Goal: Task Accomplishment & Management: Manage account settings

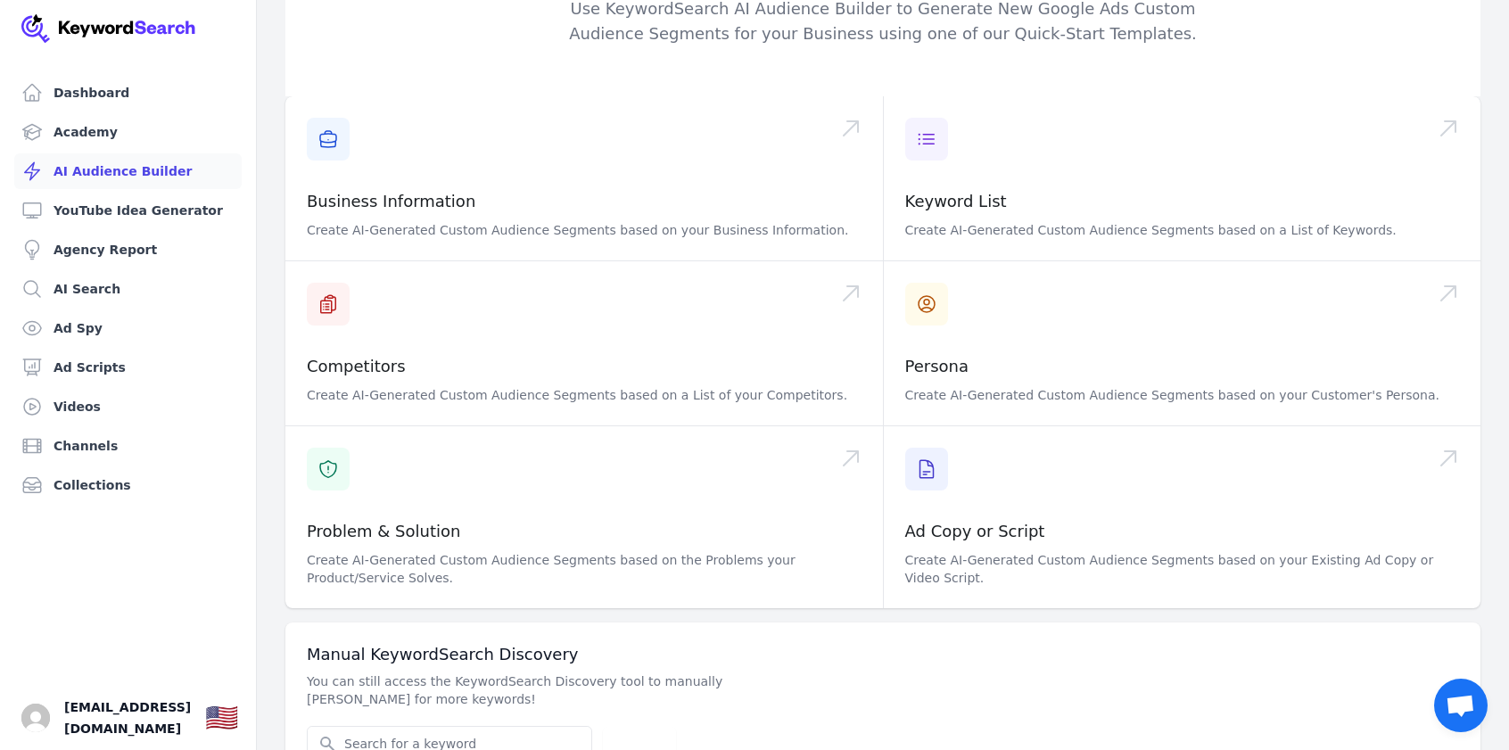
scroll to position [113, 0]
click at [133, 725] on span "[EMAIL_ADDRESS][DOMAIN_NAME]" at bounding box center [127, 717] width 127 height 43
click at [29, 725] on img "Open user button" at bounding box center [35, 718] width 29 height 29
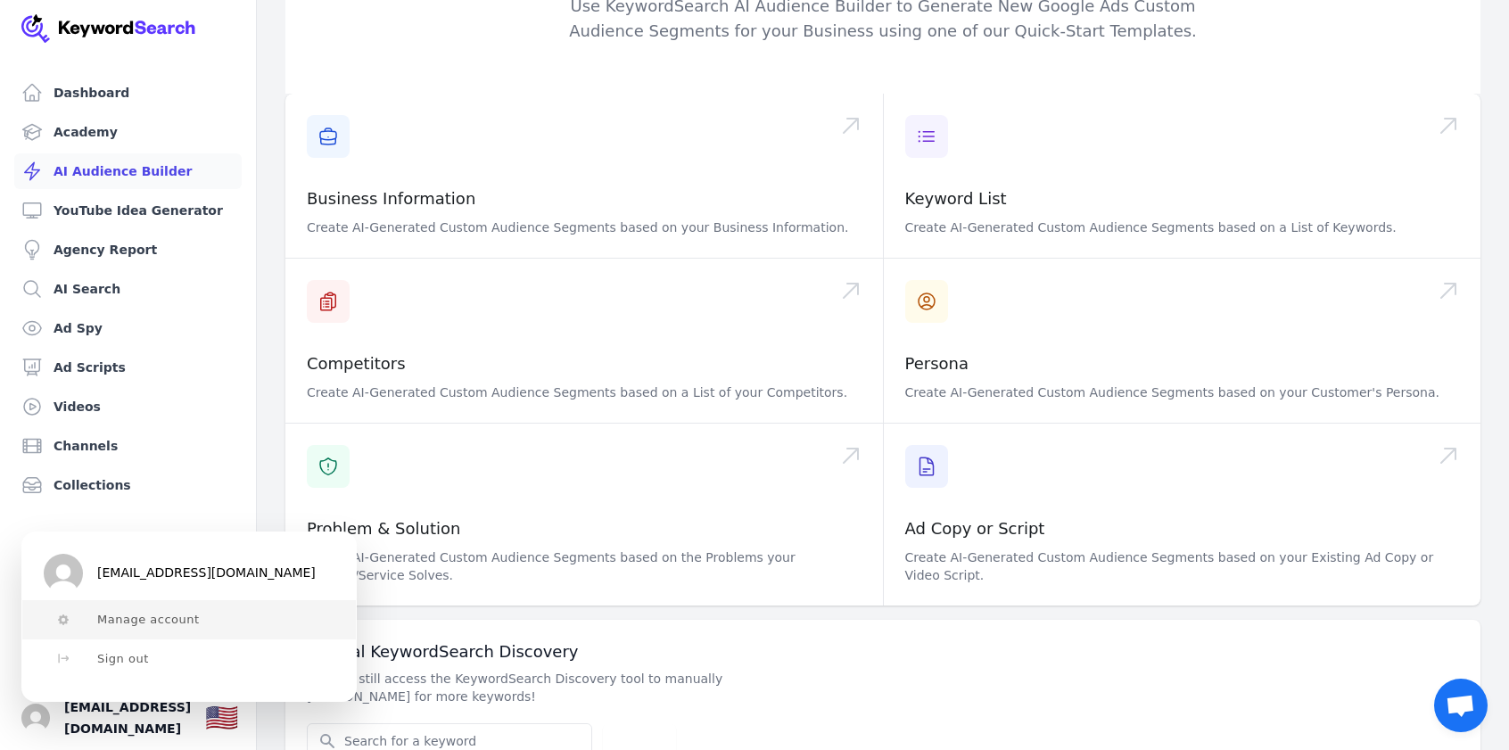
click at [139, 621] on span "Manage account" at bounding box center [148, 620] width 103 height 14
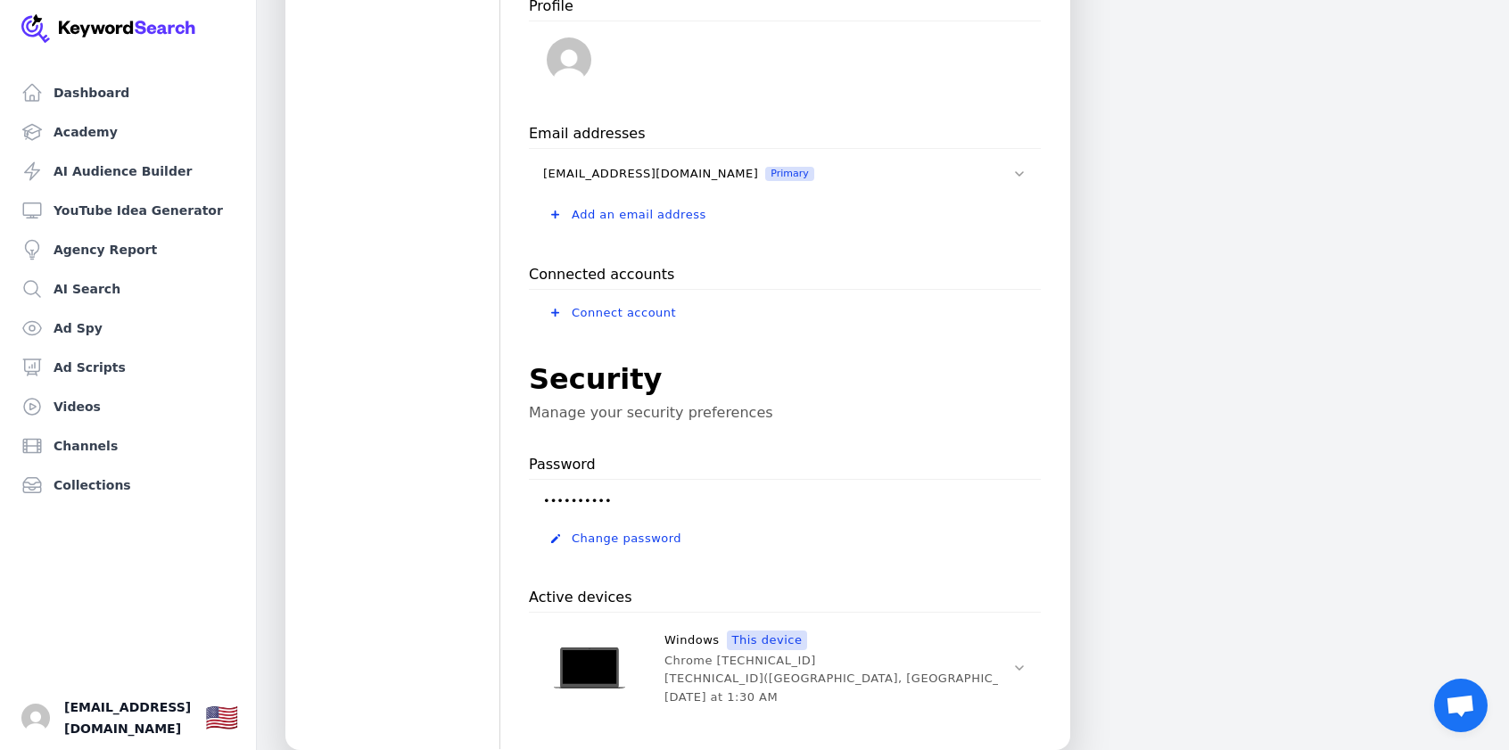
scroll to position [892, 0]
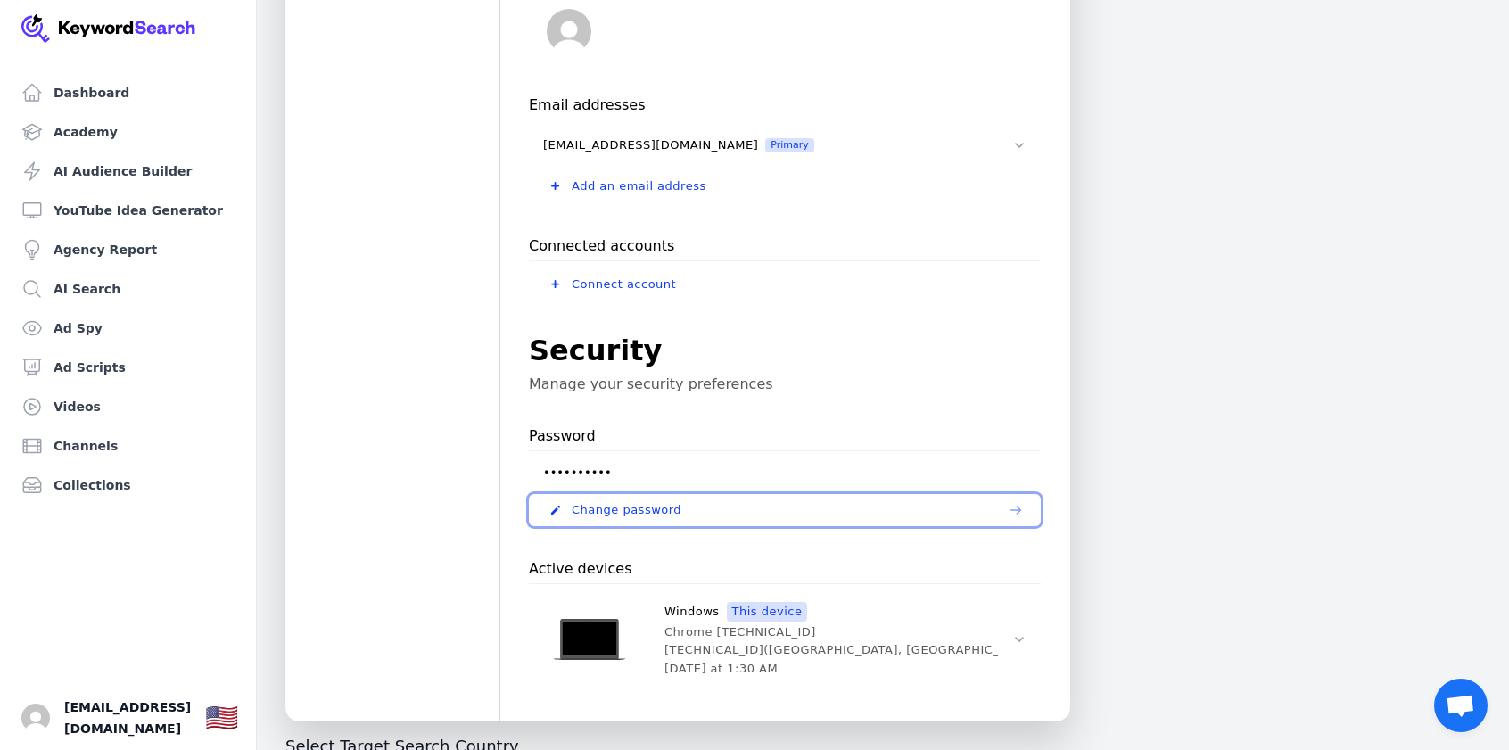
click at [624, 503] on span "Change password" at bounding box center [627, 510] width 110 height 14
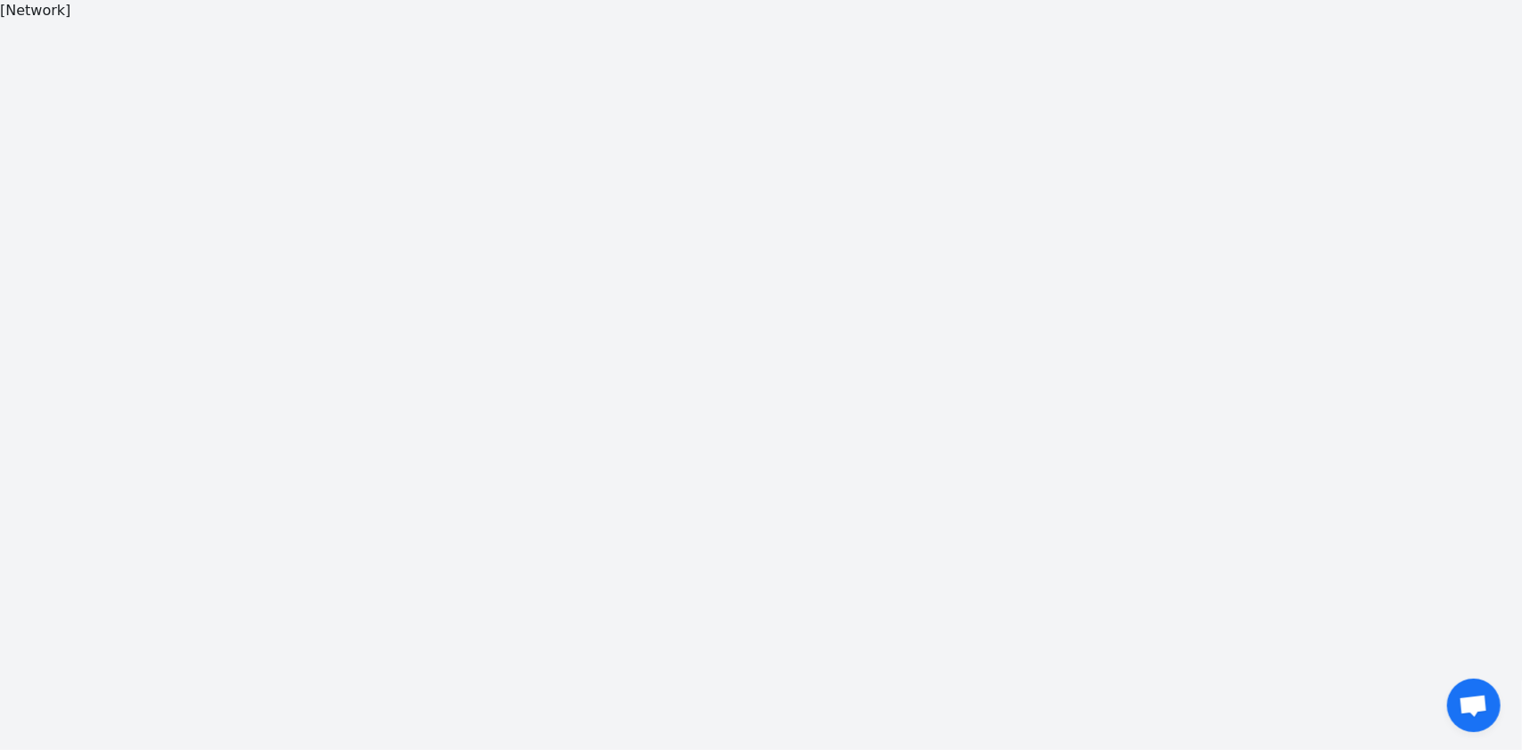
click at [664, 122] on div "[Network]" at bounding box center [761, 375] width 1522 height 750
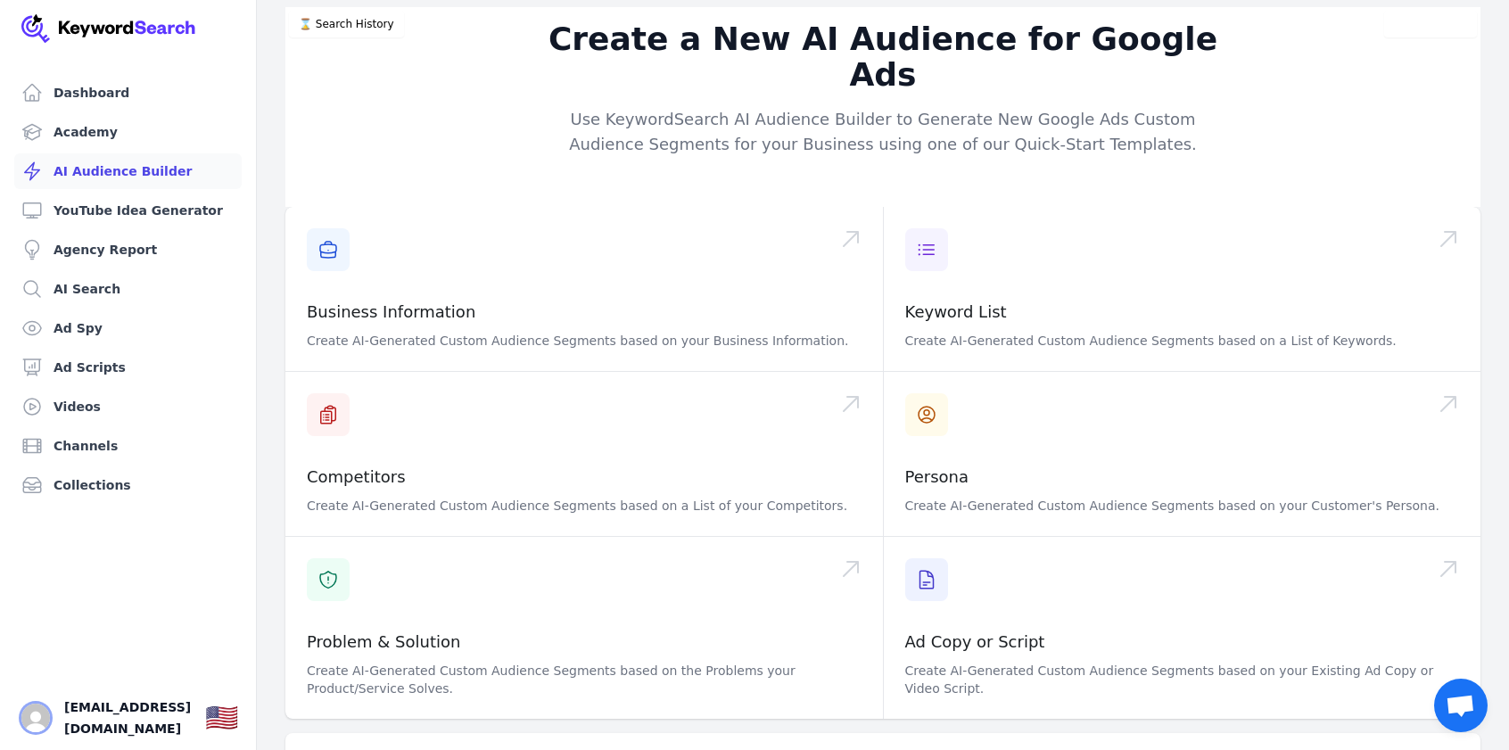
click at [39, 725] on img "Open user button" at bounding box center [35, 718] width 29 height 29
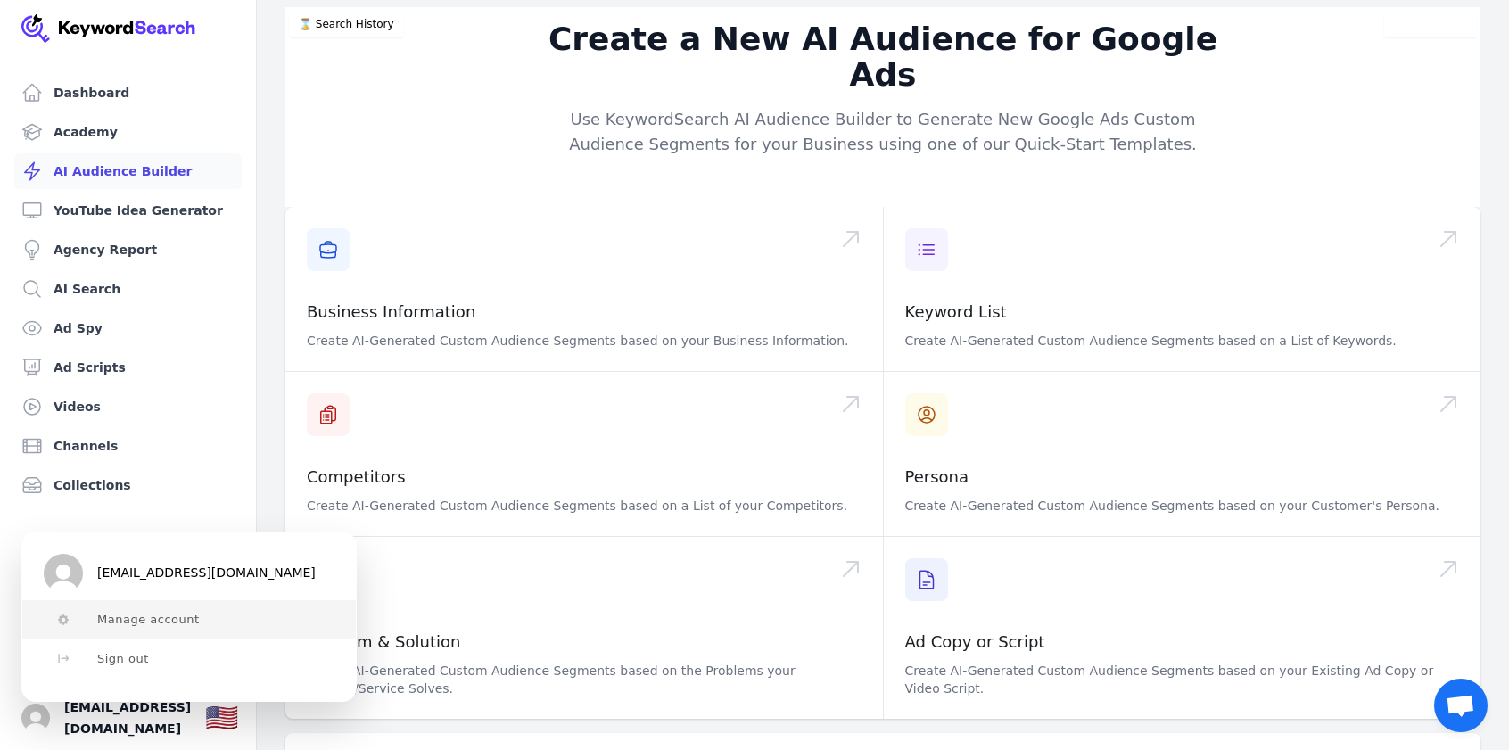
click at [118, 619] on span "Manage account" at bounding box center [148, 620] width 103 height 14
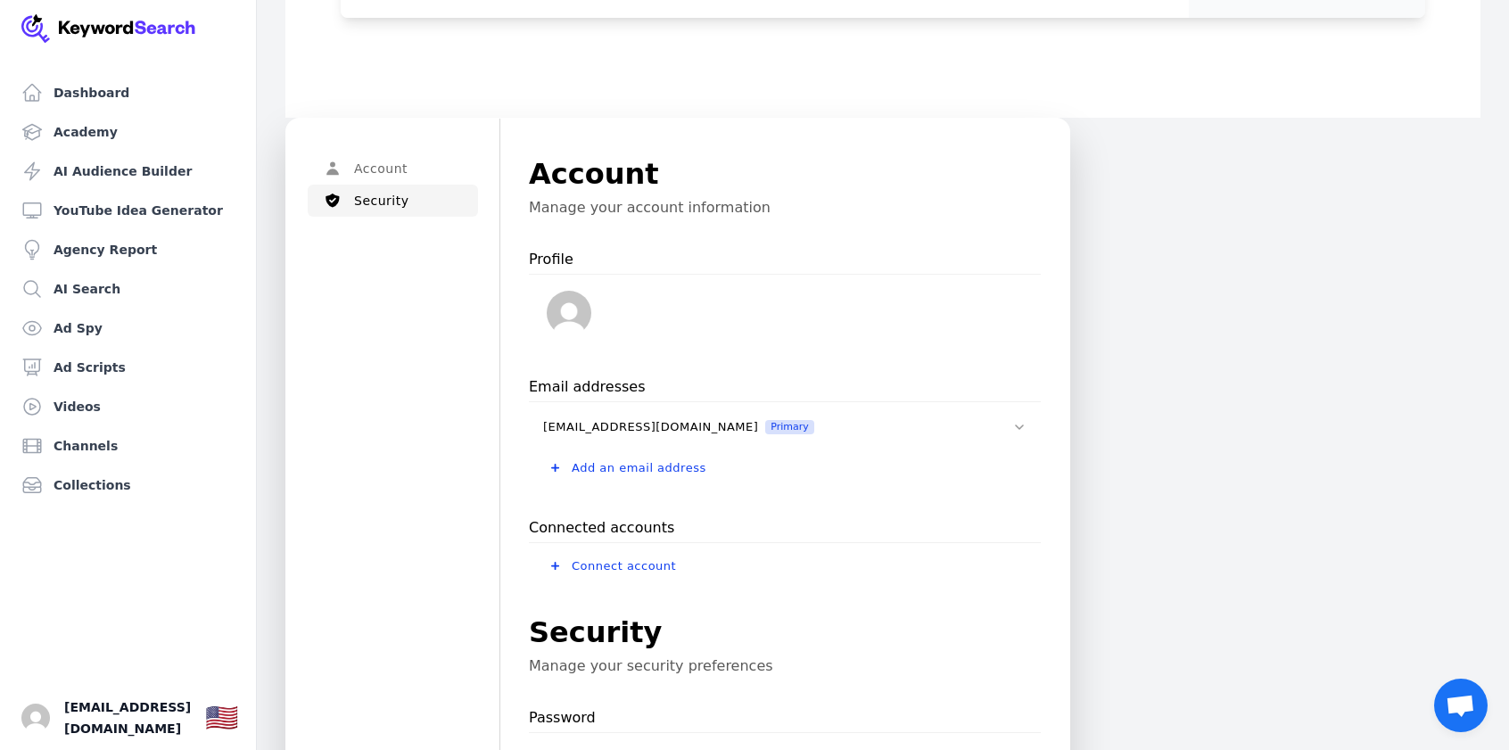
scroll to position [892, 0]
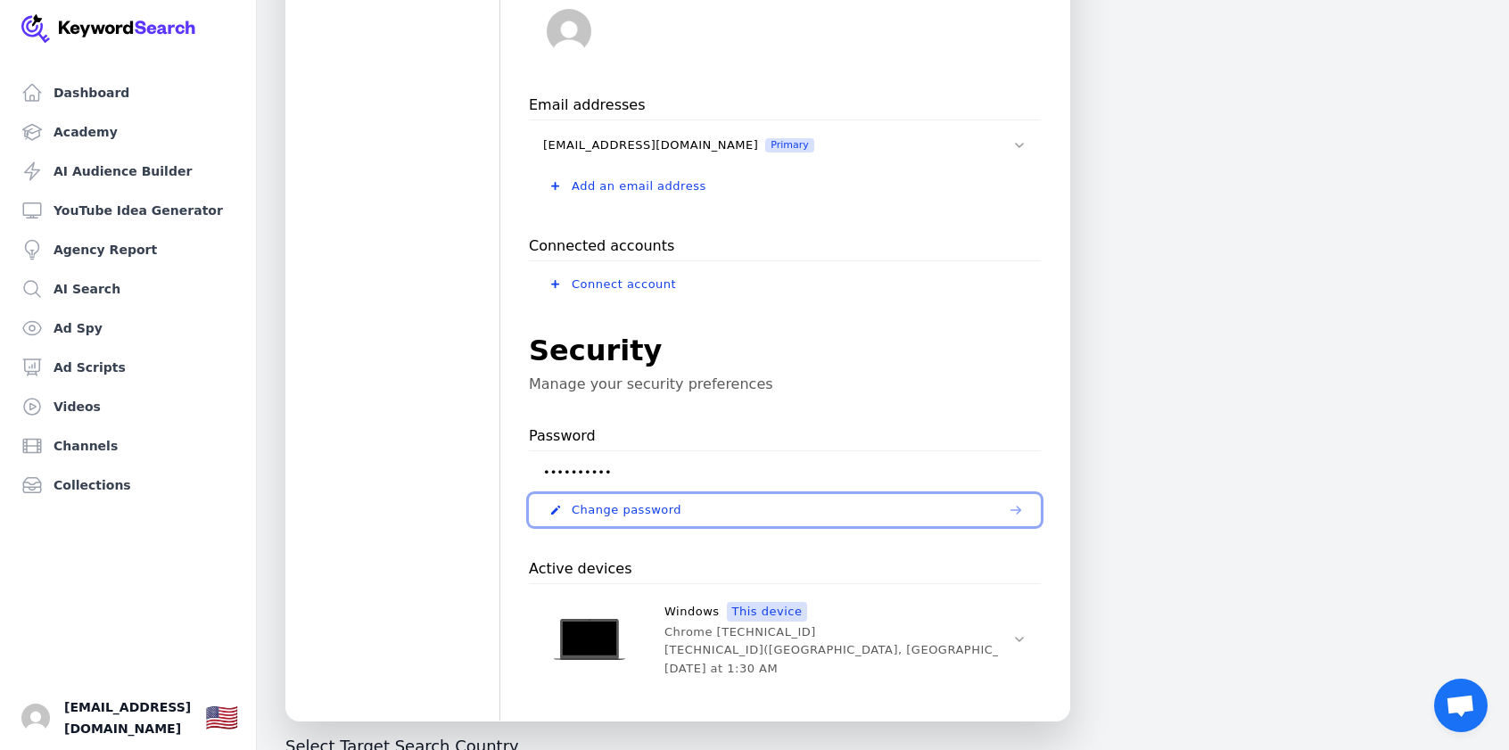
click at [610, 498] on button "Change password" at bounding box center [785, 510] width 512 height 32
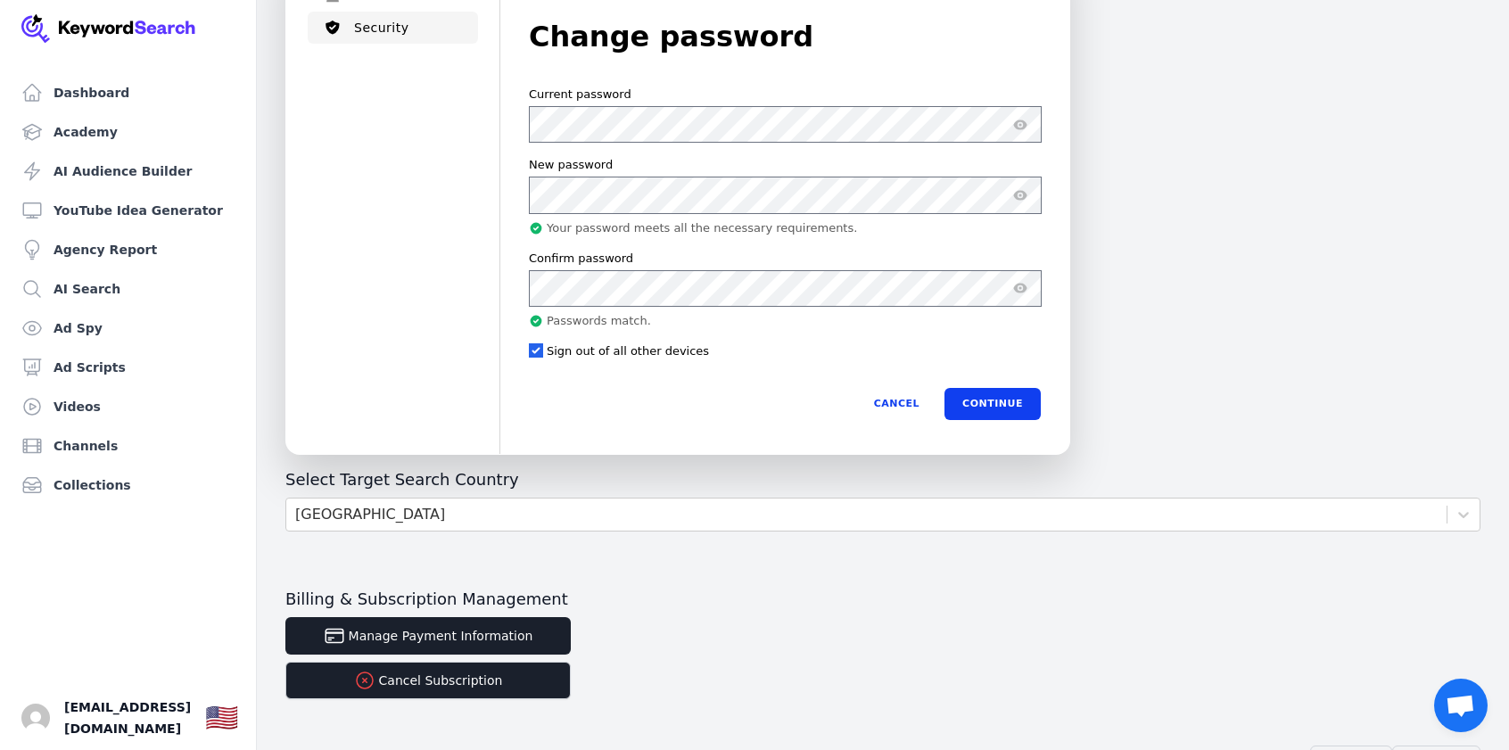
click at [868, 318] on form "[EMAIL_ADDRESS][DOMAIN_NAME] Current password New password Your password meets …" at bounding box center [785, 252] width 512 height 333
click at [961, 388] on button "Continue" at bounding box center [992, 404] width 96 height 32
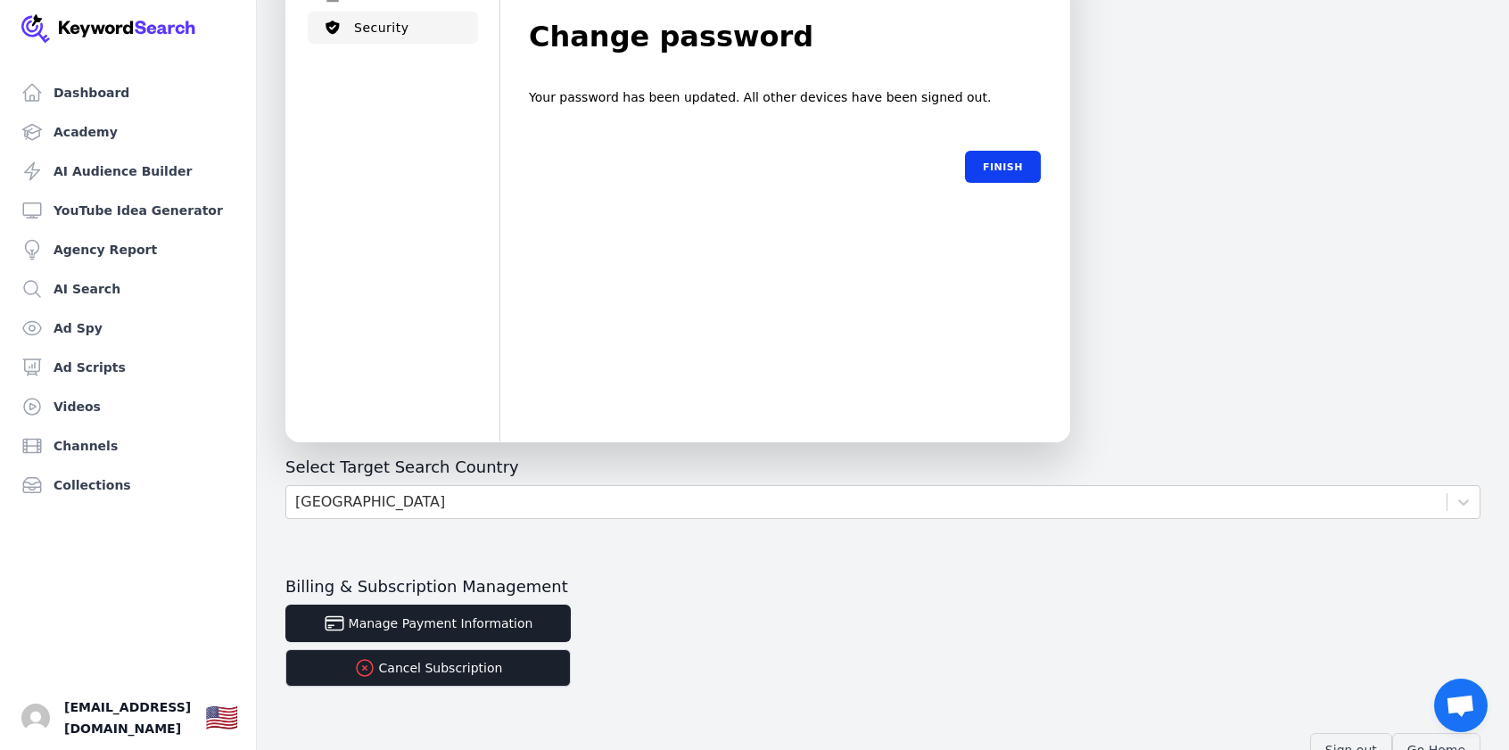
click at [87, 716] on span "[EMAIL_ADDRESS][DOMAIN_NAME]" at bounding box center [127, 717] width 127 height 43
click at [38, 720] on img "Open user button" at bounding box center [35, 718] width 29 height 29
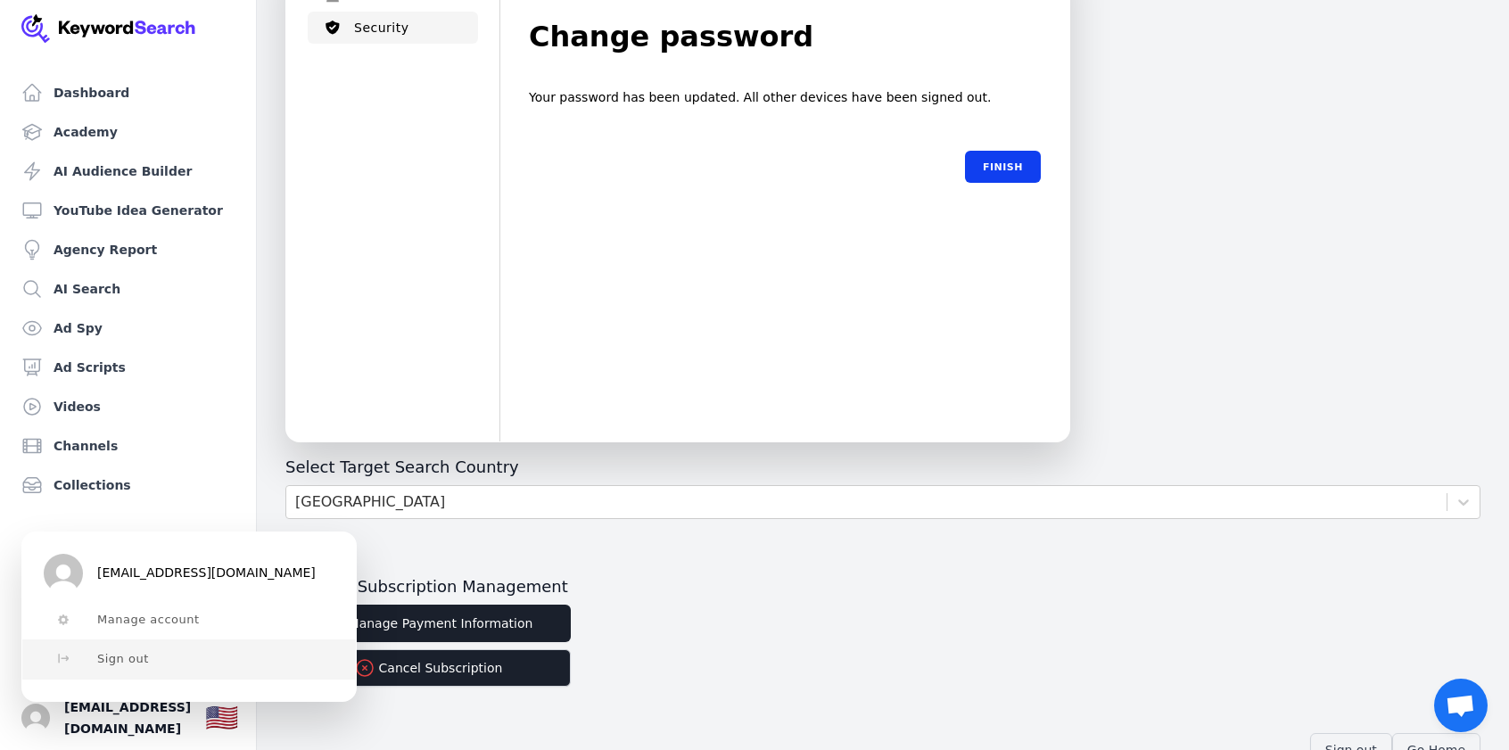
click at [111, 663] on span "Sign out" at bounding box center [123, 659] width 52 height 14
